Goal: Information Seeking & Learning: Learn about a topic

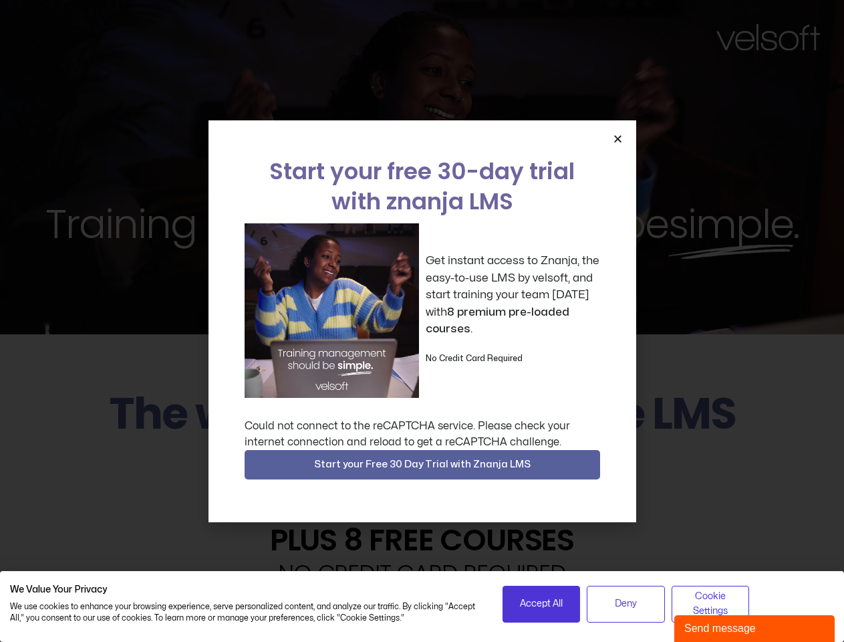
click at [422, 321] on div "Get instant access to Znanja, the easy-to-use LMS by velsoft, and start trainin…" at bounding box center [423, 310] width 356 height 174
click at [618, 138] on icon "Close" at bounding box center [618, 139] width 10 height 10
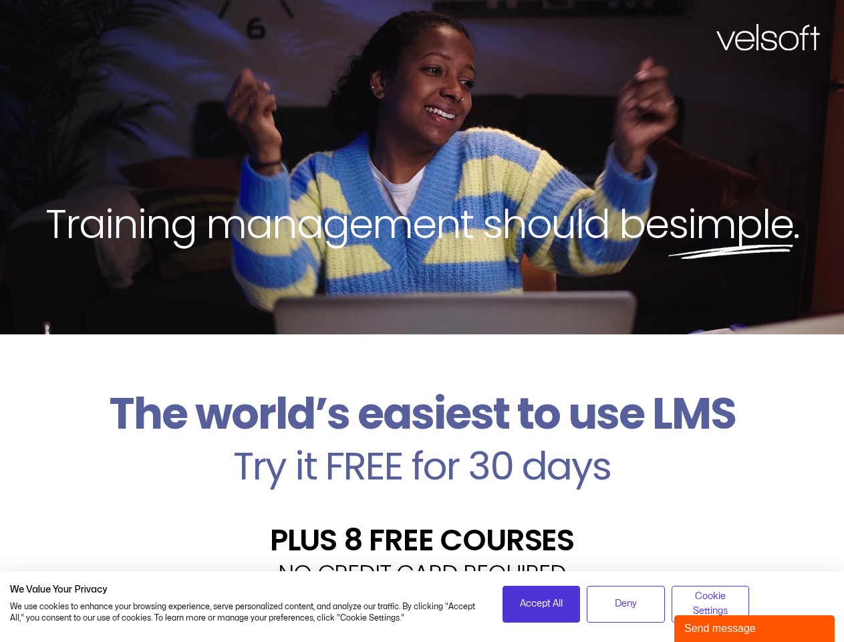
click at [423, 465] on h2 "Try it FREE for 30 days" at bounding box center [422, 466] width 824 height 39
click at [541, 604] on span "Accept All" at bounding box center [541, 603] width 43 height 15
click at [626, 604] on div "Velsoft’s Znanja LMS is built for small and medium-sized businesses that want t…" at bounding box center [422, 641] width 824 height 98
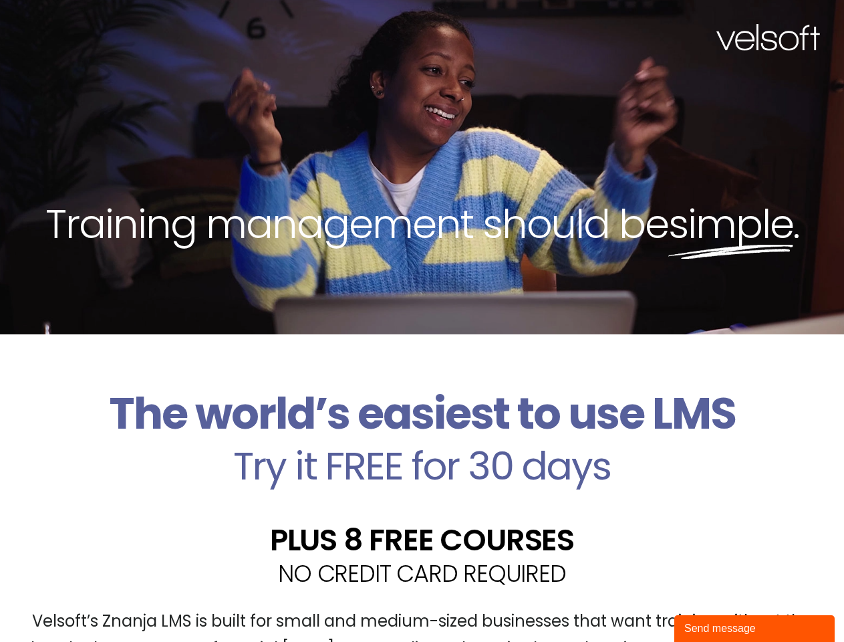
click at [711, 604] on div "Velsoft’s Znanja LMS is built for small and medium-sized businesses that want t…" at bounding box center [422, 641] width 824 height 98
click at [755, 628] on div "Send message" at bounding box center [755, 628] width 140 height 16
